Goal: Task Accomplishment & Management: Use online tool/utility

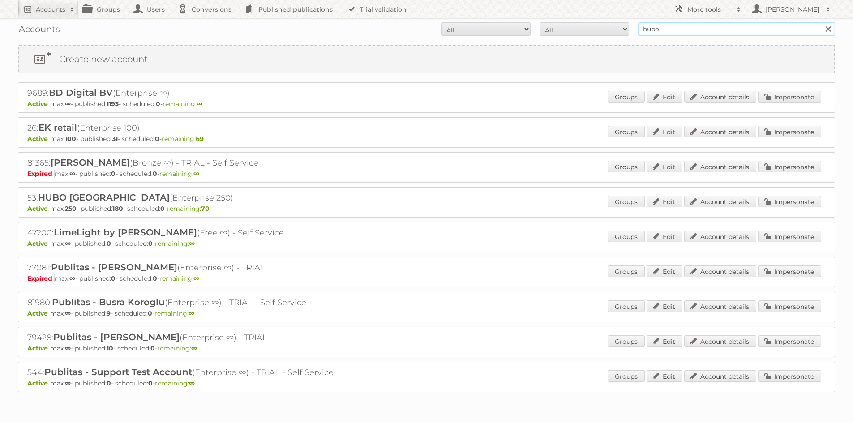
drag, startPoint x: 0, startPoint y: 0, endPoint x: 718, endPoint y: 29, distance: 718.5
click at [718, 29] on input "hubo" at bounding box center [736, 28] width 197 height 13
type input "prenatal"
click at [821, 22] on input "Search" at bounding box center [827, 28] width 13 height 13
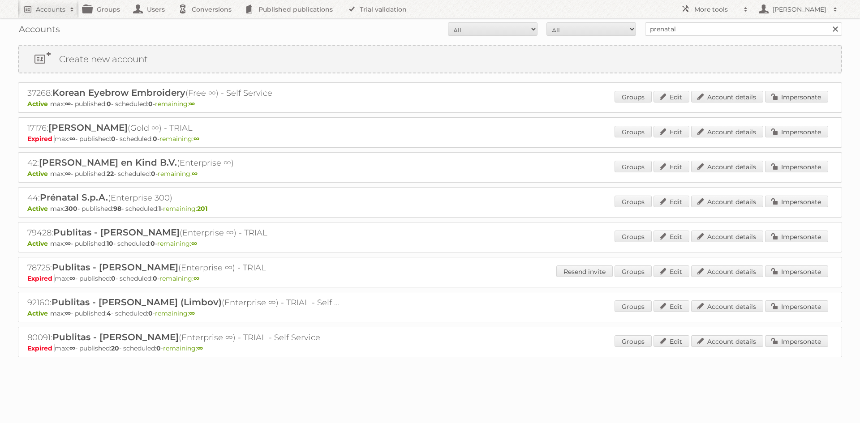
click at [785, 160] on div "42: [PERSON_NAME] en Kind B.V. (Enterprise ∞) Active max: ∞ - published: 22 - s…" at bounding box center [430, 167] width 824 height 30
click at [784, 161] on link "Impersonate" at bounding box center [796, 167] width 63 height 12
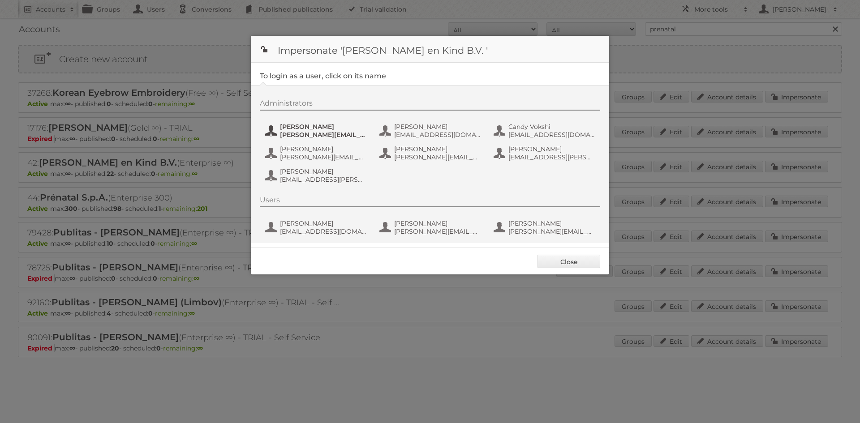
click at [293, 129] on span "[PERSON_NAME]" at bounding box center [323, 127] width 87 height 8
